Goal: Information Seeking & Learning: Learn about a topic

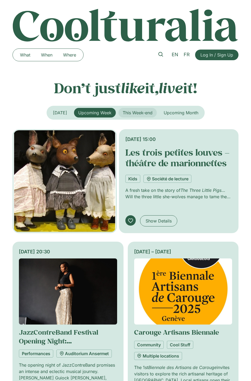
click at [148, 111] on span "This Week-end" at bounding box center [138, 112] width 30 height 5
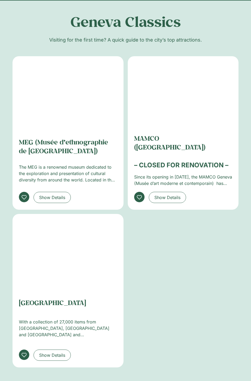
scroll to position [1066, 0]
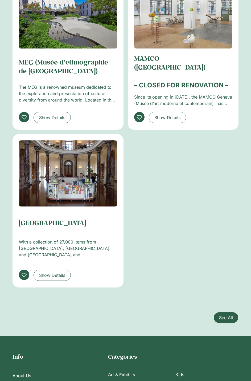
click at [230, 314] on span "See All" at bounding box center [226, 317] width 14 height 6
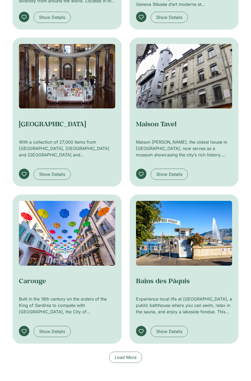
scroll to position [107, 0]
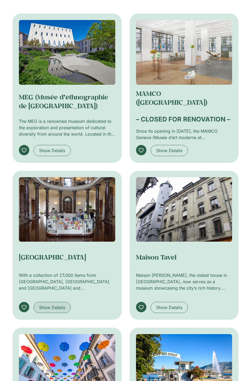
click at [51, 312] on link "Show Details" at bounding box center [52, 307] width 37 height 11
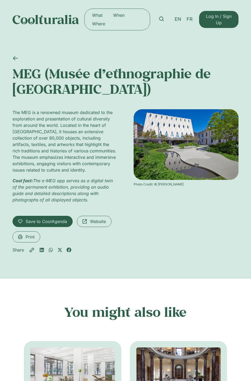
scroll to position [107, 0]
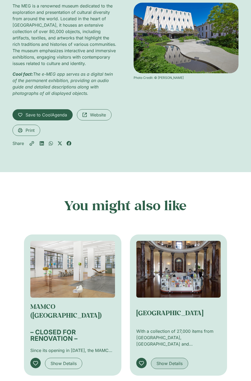
click at [172, 365] on span "Show Details" at bounding box center [170, 363] width 26 height 6
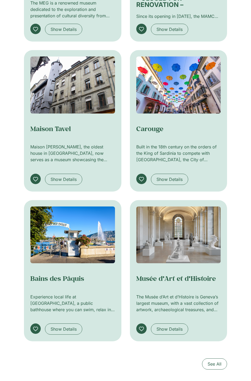
scroll to position [480, 0]
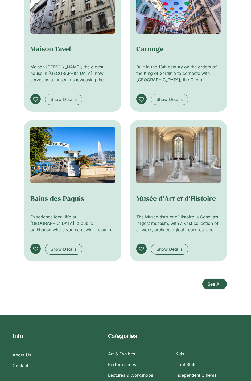
click at [210, 281] on span "See All" at bounding box center [215, 284] width 14 height 6
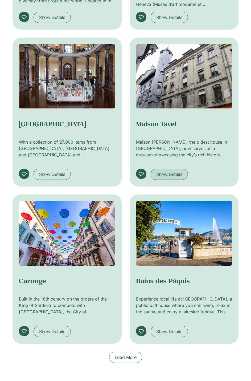
scroll to position [320, 0]
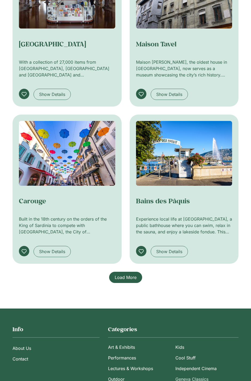
click at [128, 279] on span "Load More" at bounding box center [126, 277] width 22 height 6
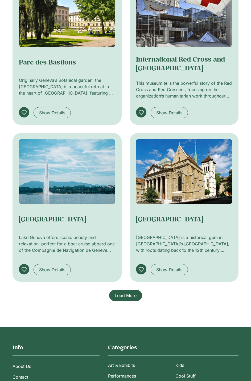
scroll to position [799, 0]
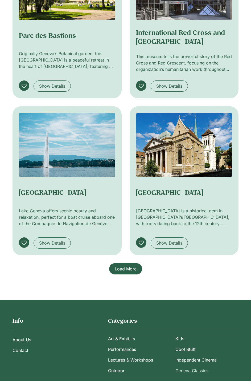
click at [126, 267] on span "Load More" at bounding box center [126, 269] width 22 height 6
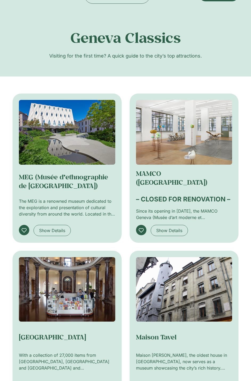
scroll to position [0, 0]
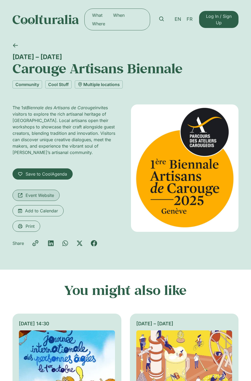
click at [43, 196] on span "Event Website" at bounding box center [40, 195] width 29 height 6
